Goal: Task Accomplishment & Management: Manage account settings

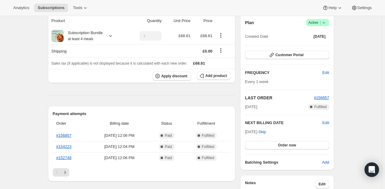
scroll to position [60, 0]
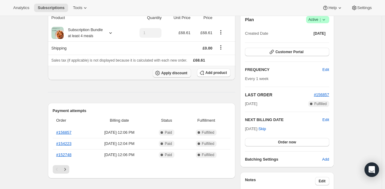
click at [180, 75] on span "Apply discount" at bounding box center [174, 72] width 26 height 5
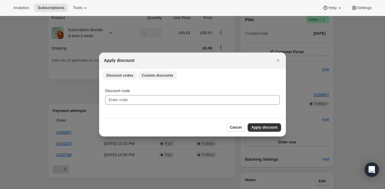
click at [159, 77] on span "Custom discounts" at bounding box center [158, 75] width 32 height 5
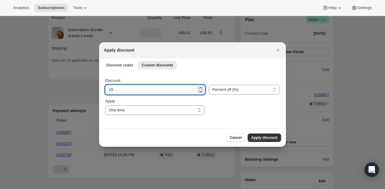
click at [140, 89] on input "10" at bounding box center [150, 90] width 91 height 10
type input "100"
click at [267, 138] on span "Apply discount" at bounding box center [264, 137] width 26 height 5
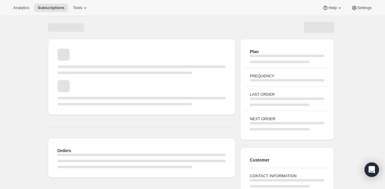
scroll to position [60, 0]
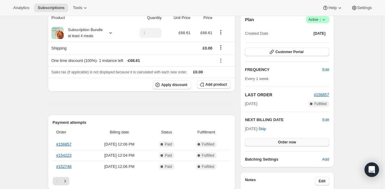
click at [292, 142] on span "Order now" at bounding box center [287, 141] width 18 height 5
click at [292, 142] on span "Click to confirm" at bounding box center [286, 141] width 27 height 5
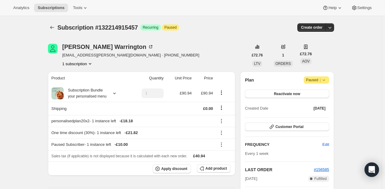
click at [327, 80] on icon at bounding box center [324, 80] width 6 height 6
click at [280, 87] on div "Plan Attention Paused | Reactivate now Created Date [DATE]" at bounding box center [287, 94] width 84 height 36
click at [286, 92] on span "Reactivate now" at bounding box center [287, 93] width 26 height 5
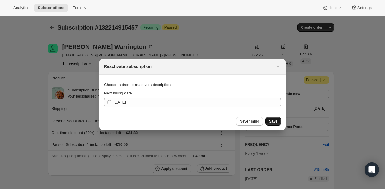
click at [273, 121] on span "Save" at bounding box center [273, 121] width 8 height 5
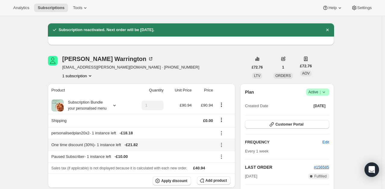
scroll to position [60, 0]
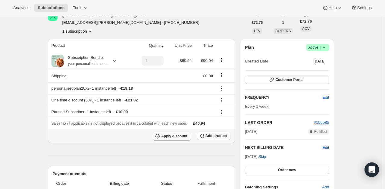
click at [179, 137] on span "Apply discount" at bounding box center [174, 135] width 26 height 5
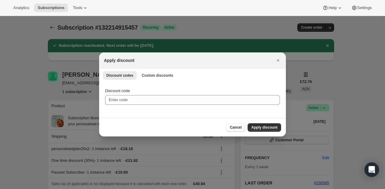
scroll to position [0, 0]
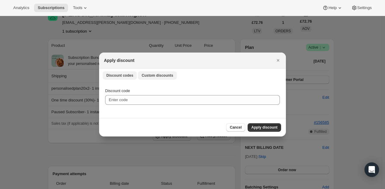
click at [159, 77] on span "Custom discounts" at bounding box center [158, 75] width 32 height 5
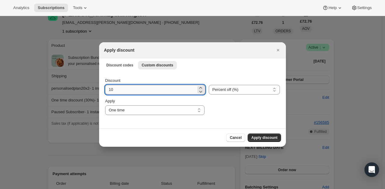
click at [139, 93] on input "10" at bounding box center [150, 90] width 91 height 10
type input "100"
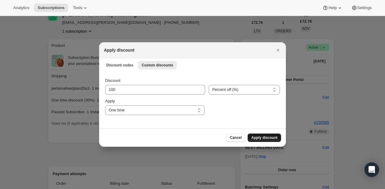
click at [258, 136] on span "Apply discount" at bounding box center [264, 137] width 26 height 5
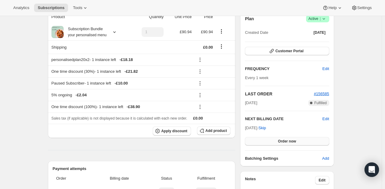
scroll to position [90, 0]
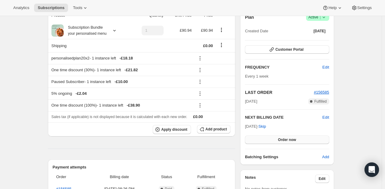
click at [287, 141] on span "Order now" at bounding box center [287, 139] width 18 height 5
click at [287, 141] on span "Click to confirm" at bounding box center [286, 139] width 27 height 5
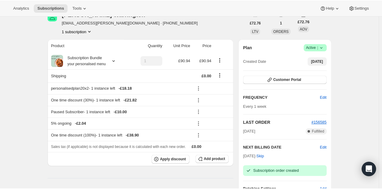
scroll to position [60, 0]
click at [326, 47] on icon at bounding box center [324, 47] width 6 height 6
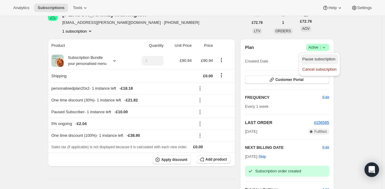
click at [319, 59] on span "Pause subscription" at bounding box center [318, 59] width 33 height 5
